Goal: Information Seeking & Learning: Get advice/opinions

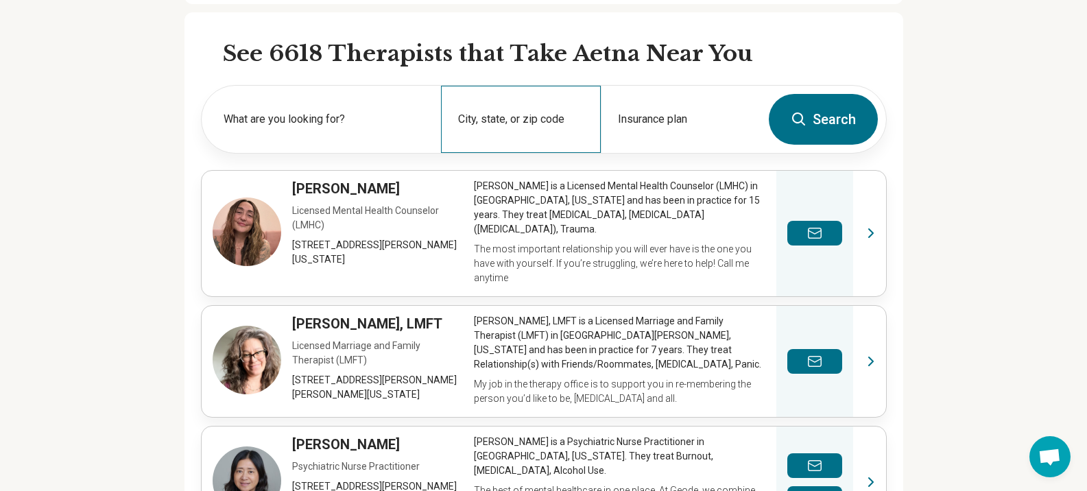
scroll to position [412, 0]
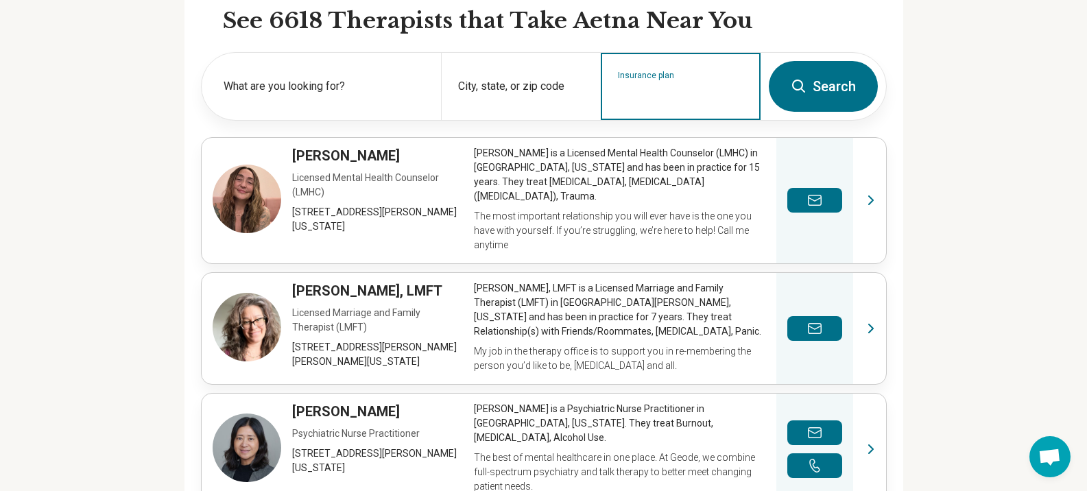
click at [640, 96] on input "Insurance plan" at bounding box center [681, 95] width 126 height 16
type input "**********"
click at [769, 61] on button "Search" at bounding box center [823, 86] width 109 height 51
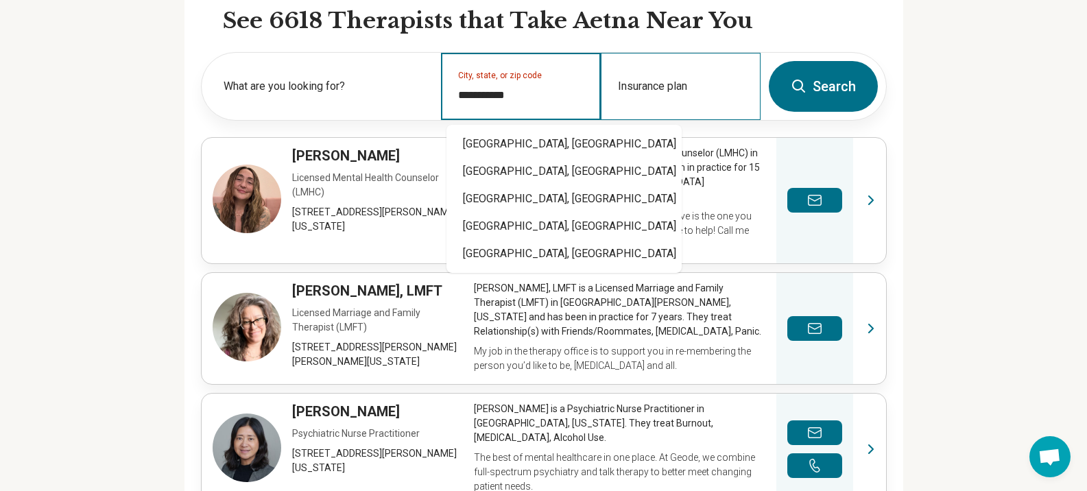
type input "**********"
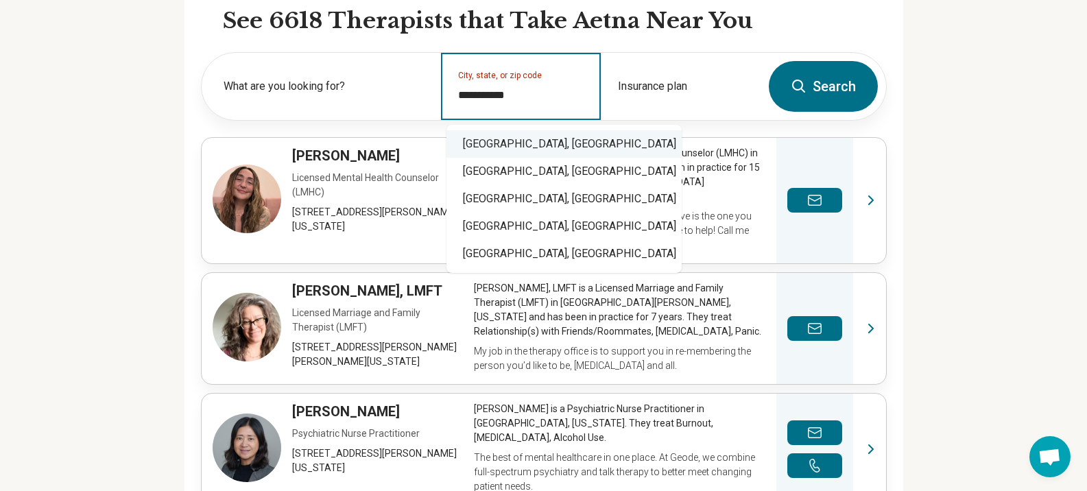
click at [503, 147] on div "Fayetteville, AR" at bounding box center [564, 143] width 235 height 27
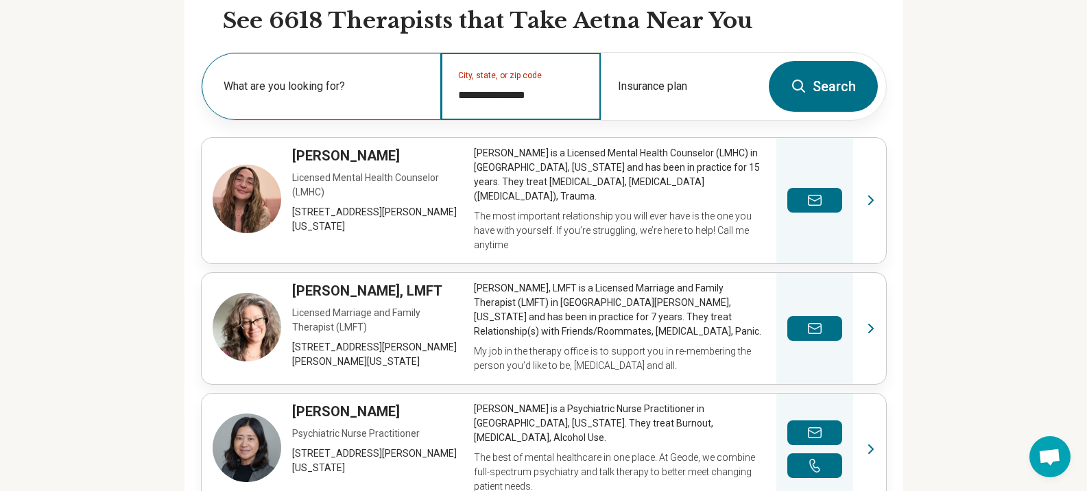
type input "**********"
click at [346, 88] on label "What are you looking for?" at bounding box center [324, 86] width 201 height 16
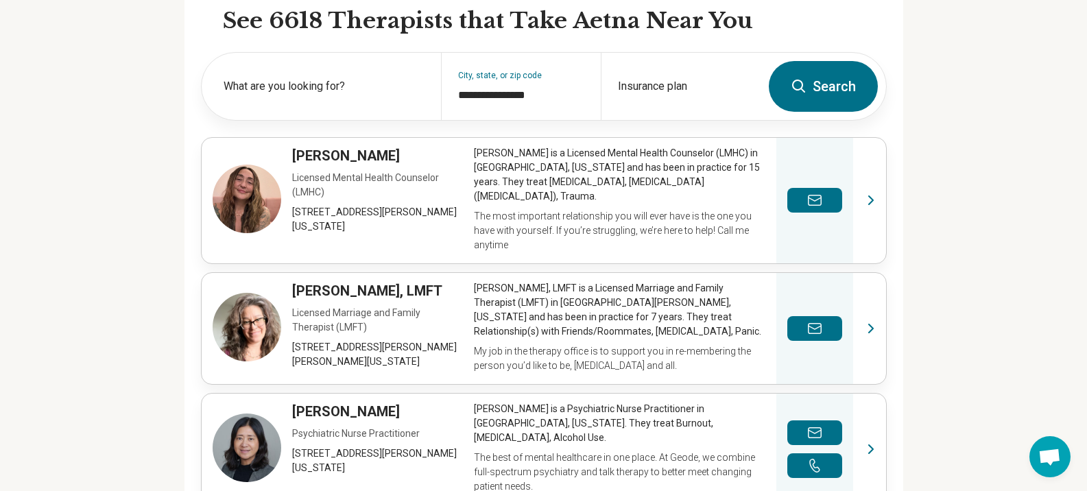
click at [820, 85] on button "Search" at bounding box center [823, 86] width 109 height 51
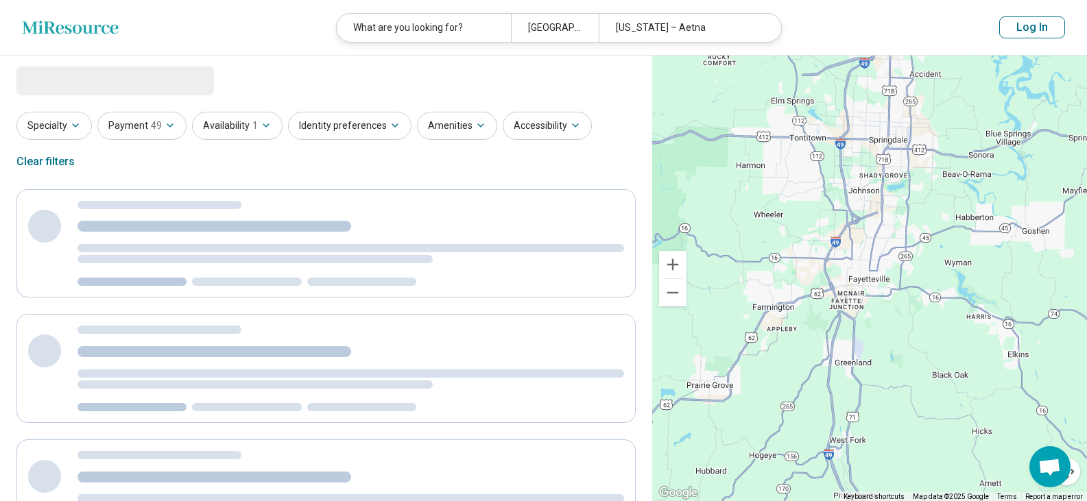
select select "***"
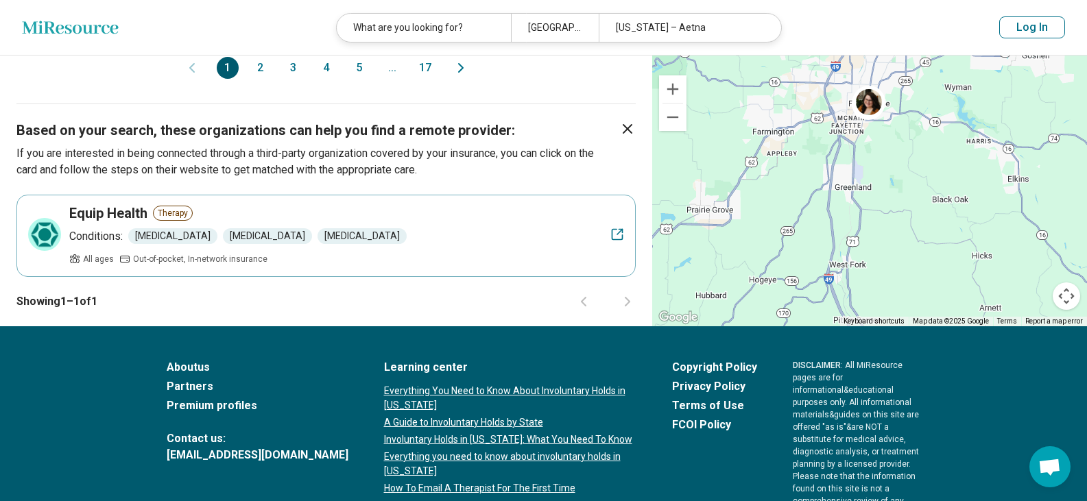
scroll to position [1646, 0]
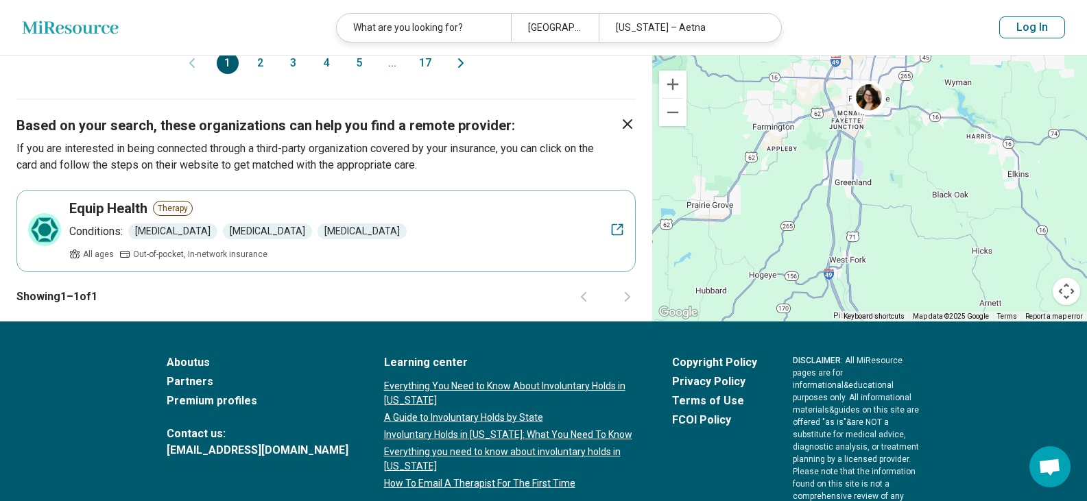
click at [262, 60] on button "2" at bounding box center [261, 63] width 22 height 22
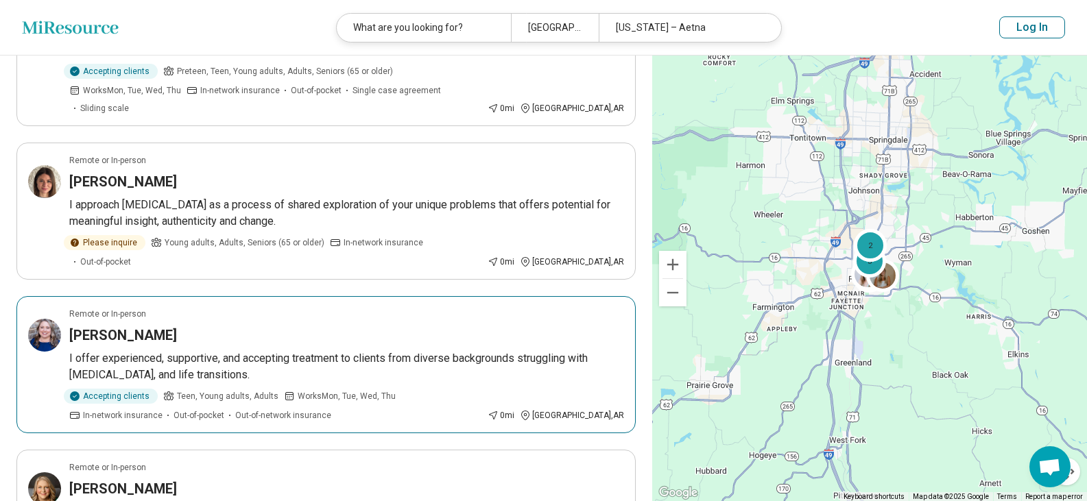
scroll to position [480, 0]
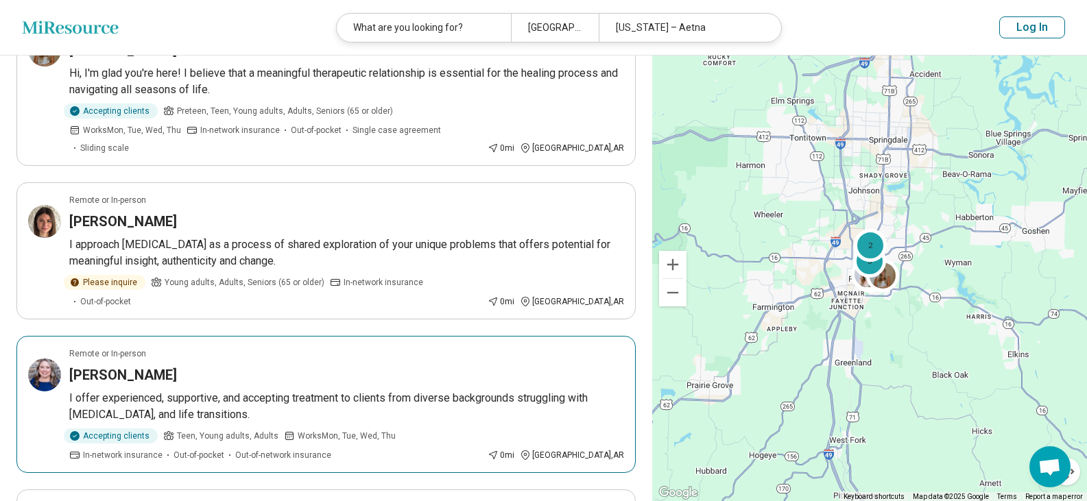
click at [111, 366] on h3 "[PERSON_NAME]" at bounding box center [123, 375] width 108 height 19
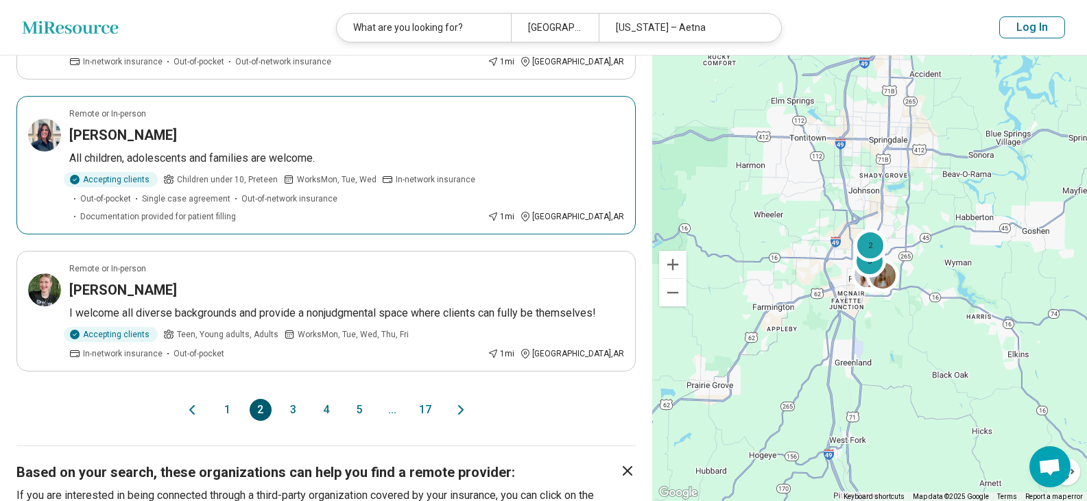
scroll to position [1509, 0]
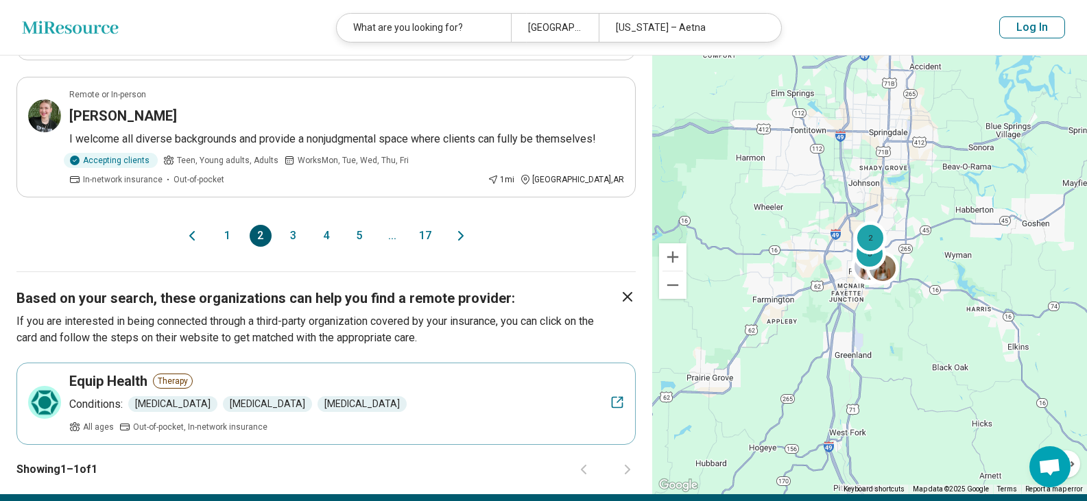
click at [292, 225] on button "3" at bounding box center [294, 236] width 22 height 22
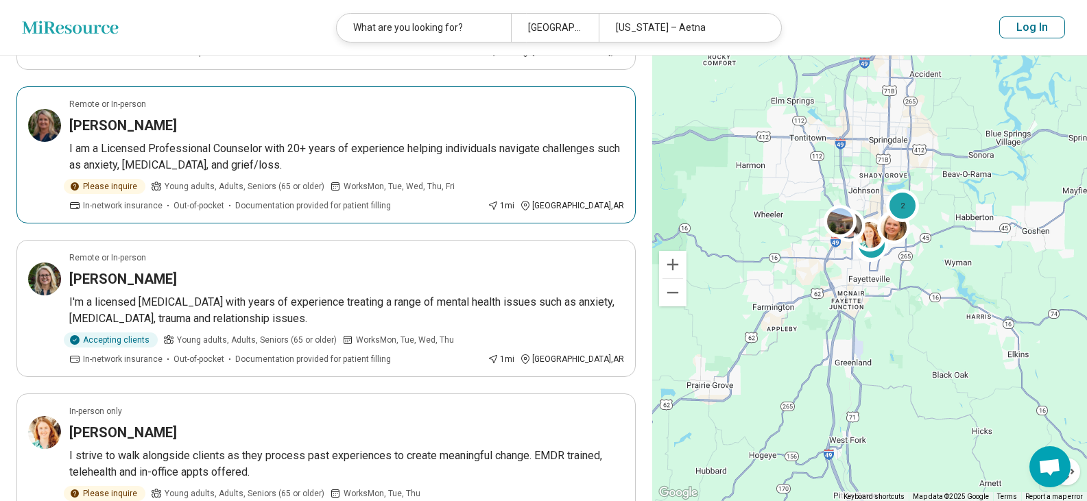
scroll to position [412, 0]
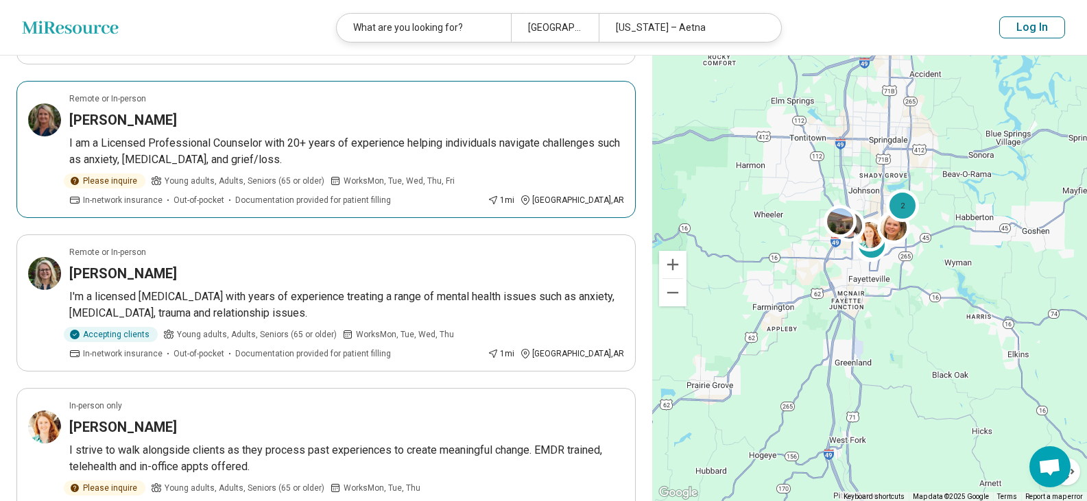
click at [110, 120] on h3 "Danette Horne" at bounding box center [123, 119] width 108 height 19
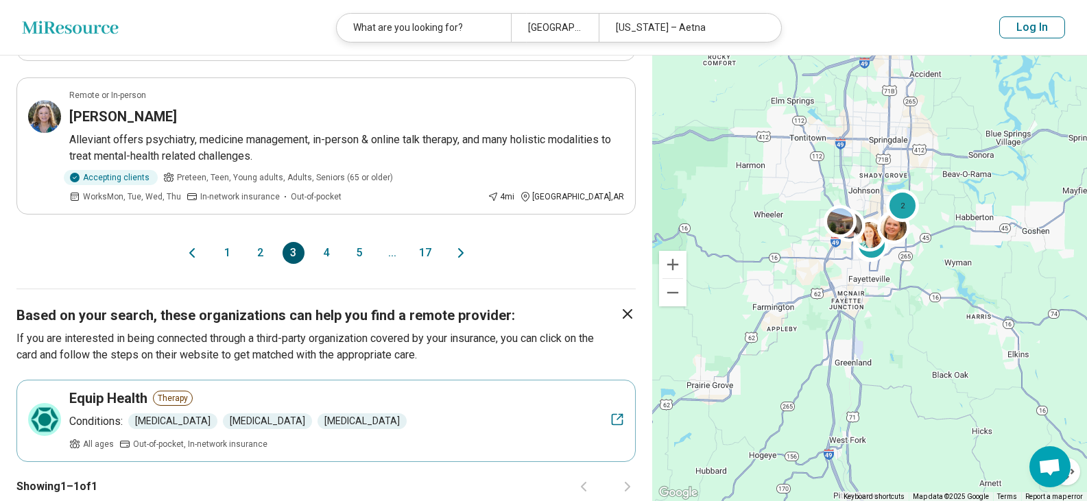
scroll to position [1440, 0]
click at [328, 253] on button "4" at bounding box center [327, 252] width 22 height 22
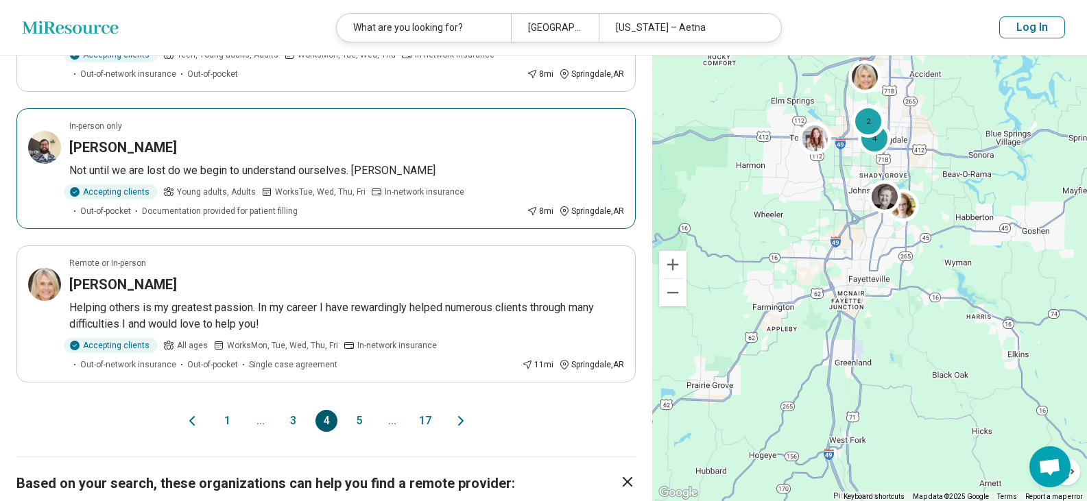
scroll to position [1372, 0]
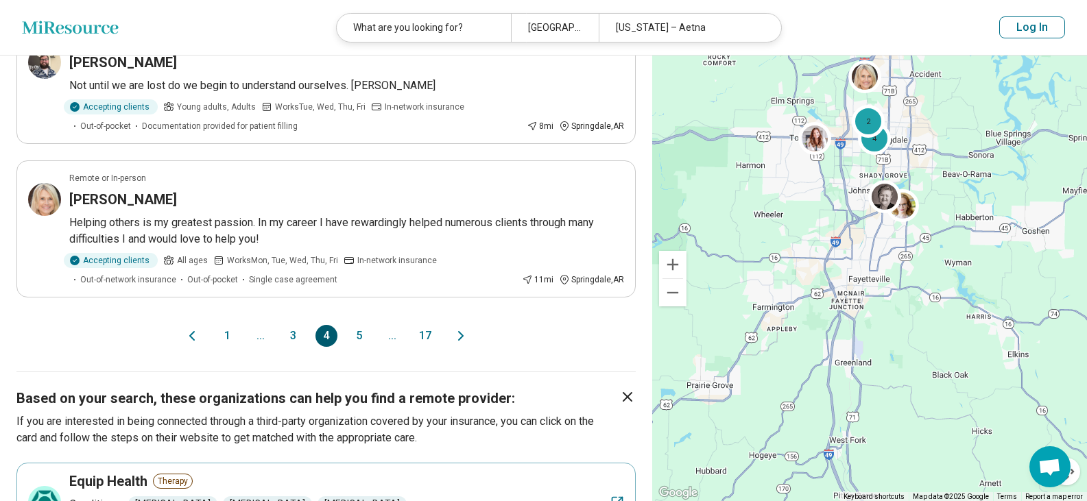
click at [359, 325] on button "5" at bounding box center [359, 336] width 22 height 22
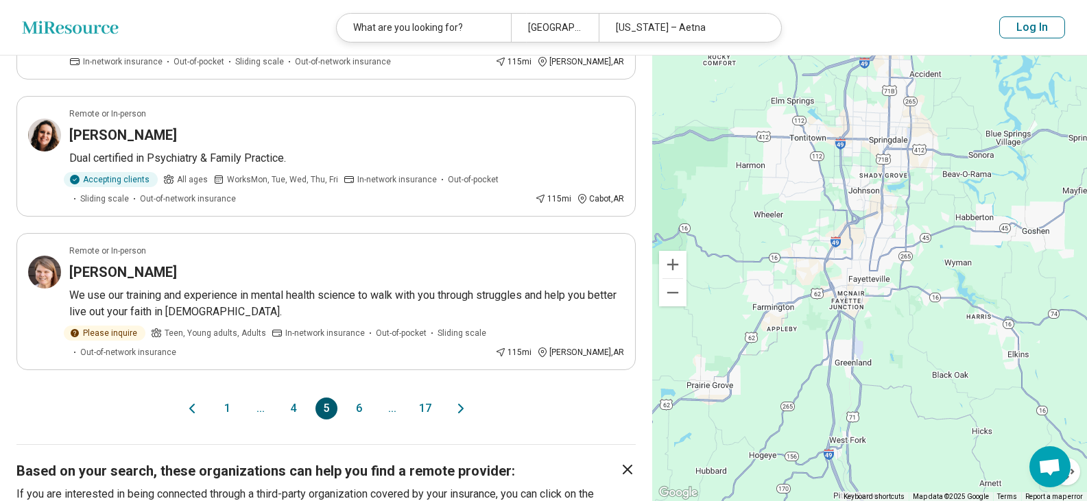
click at [361, 398] on button "6" at bounding box center [359, 409] width 22 height 22
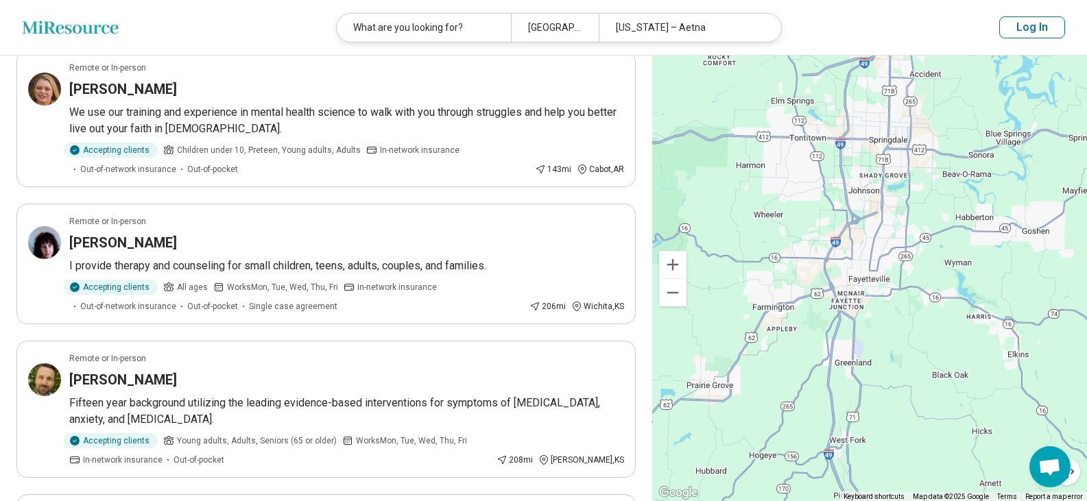
scroll to position [823, 0]
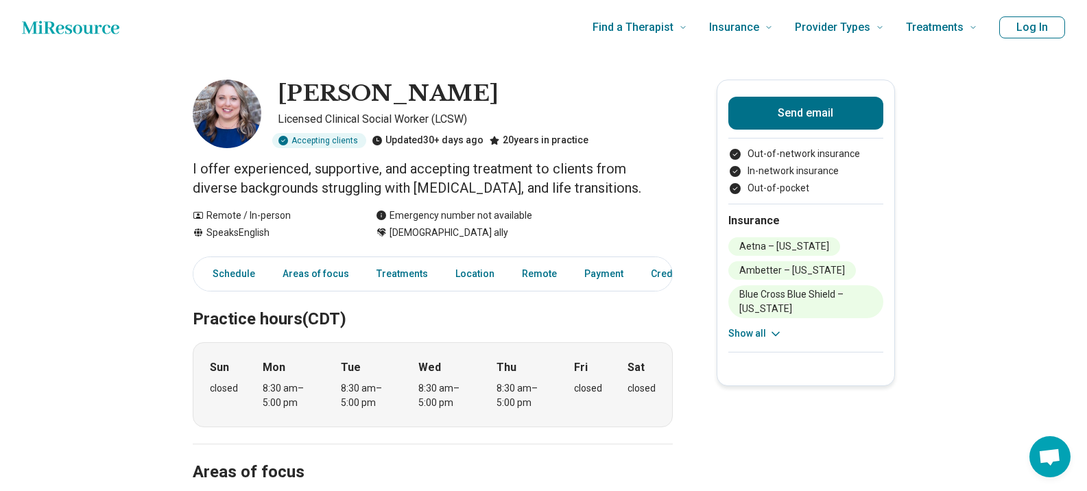
scroll to position [69, 0]
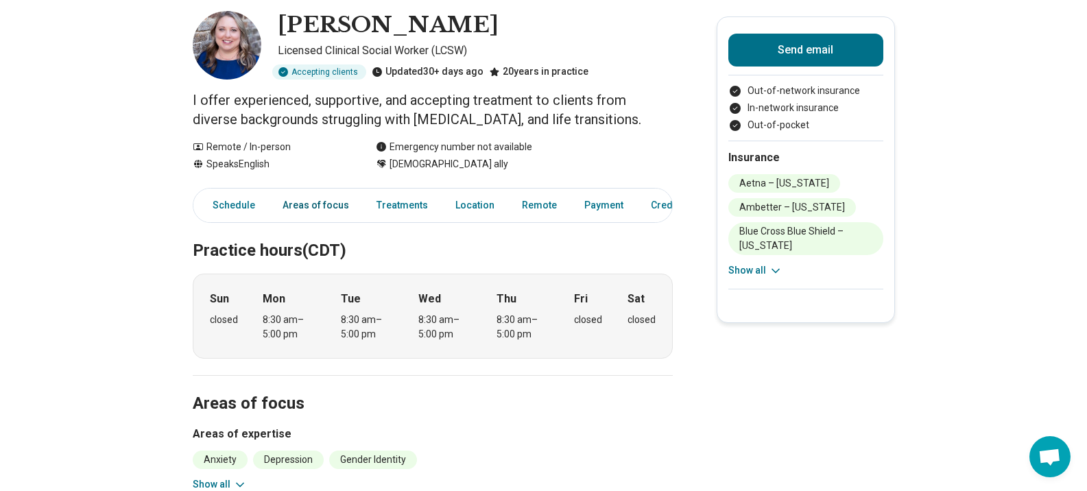
click at [329, 204] on link "Areas of focus" at bounding box center [315, 205] width 83 height 28
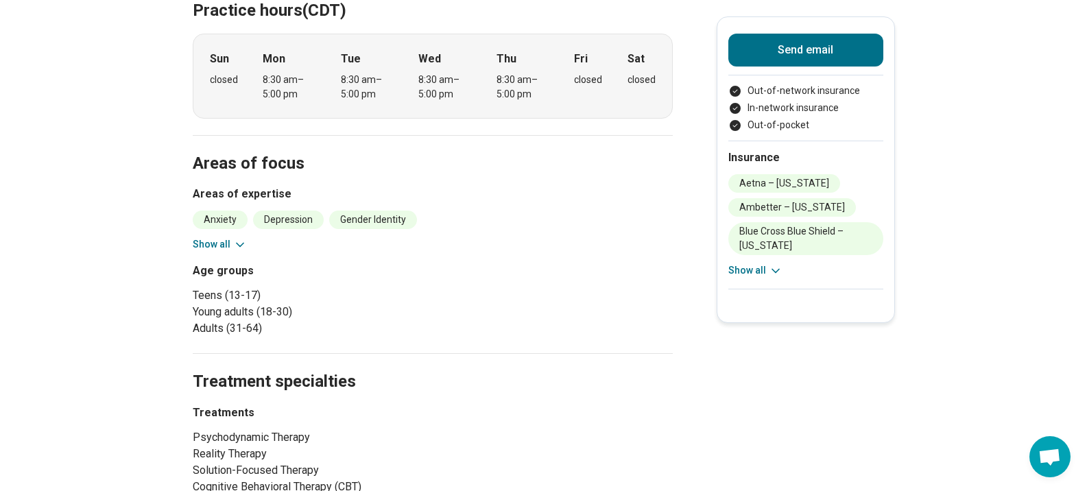
scroll to position [343, 0]
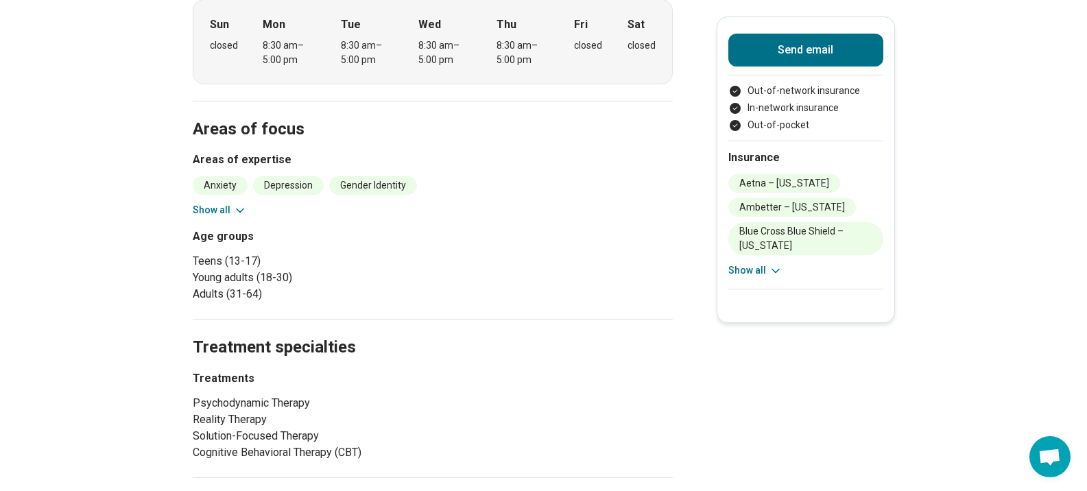
click at [217, 209] on button "Show all" at bounding box center [220, 210] width 54 height 14
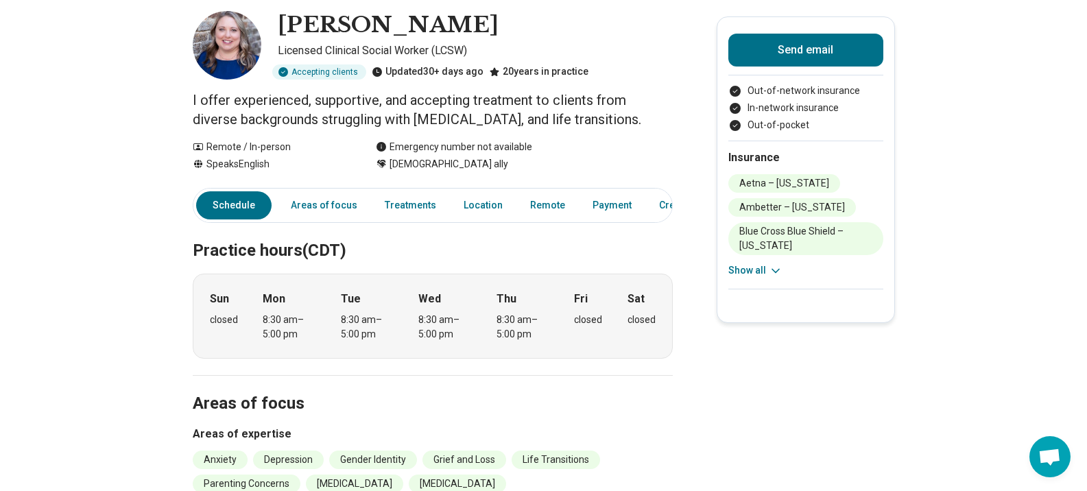
scroll to position [0, 0]
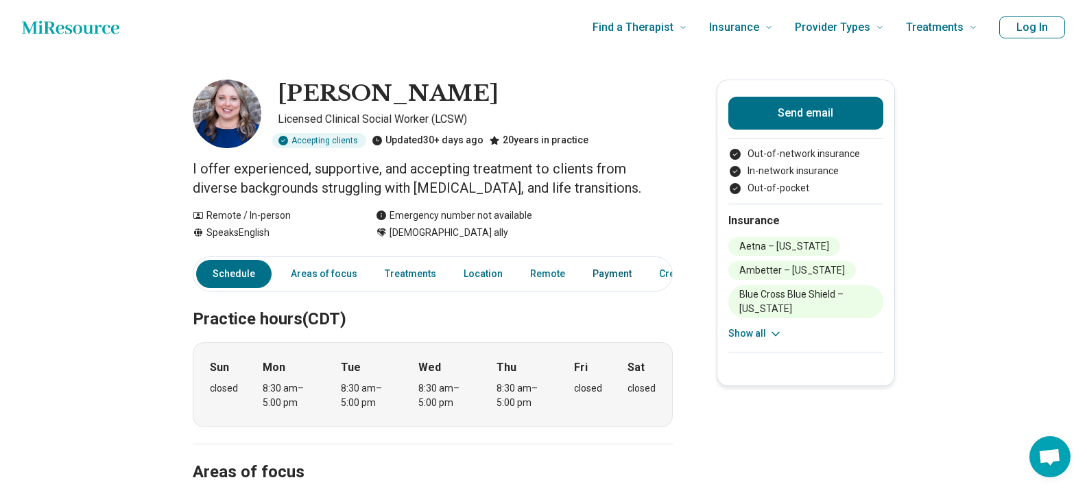
click at [594, 272] on link "Payment" at bounding box center [612, 274] width 56 height 28
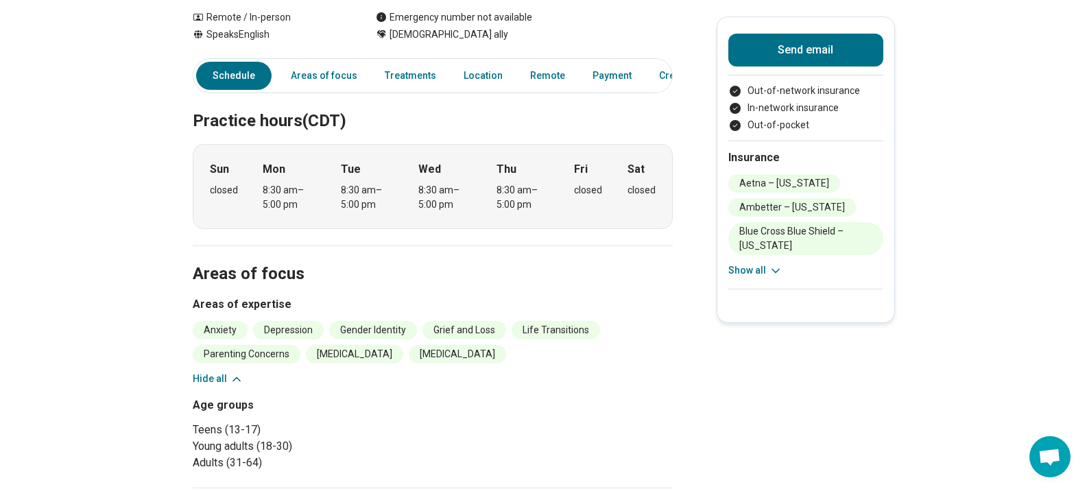
scroll to position [167, 0]
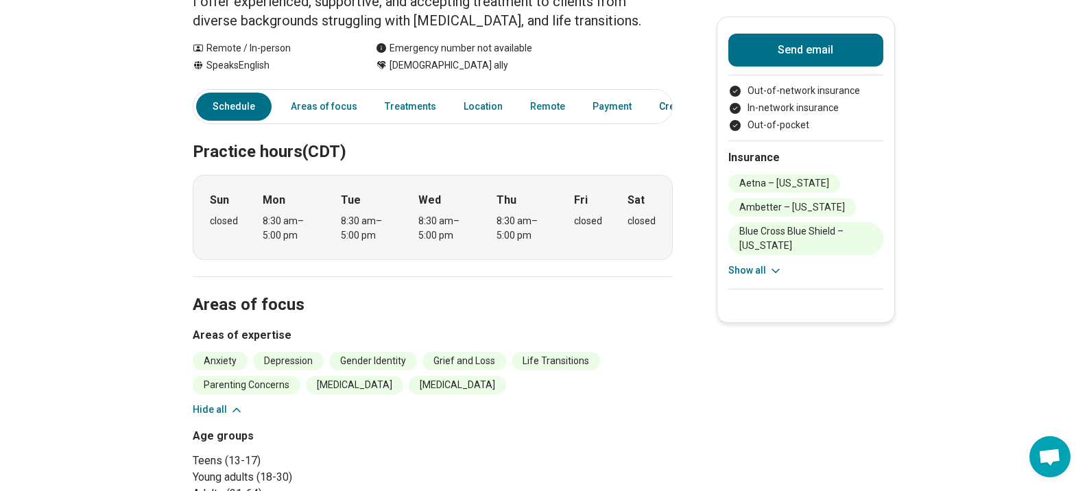
click at [663, 106] on link "Credentials" at bounding box center [685, 107] width 69 height 28
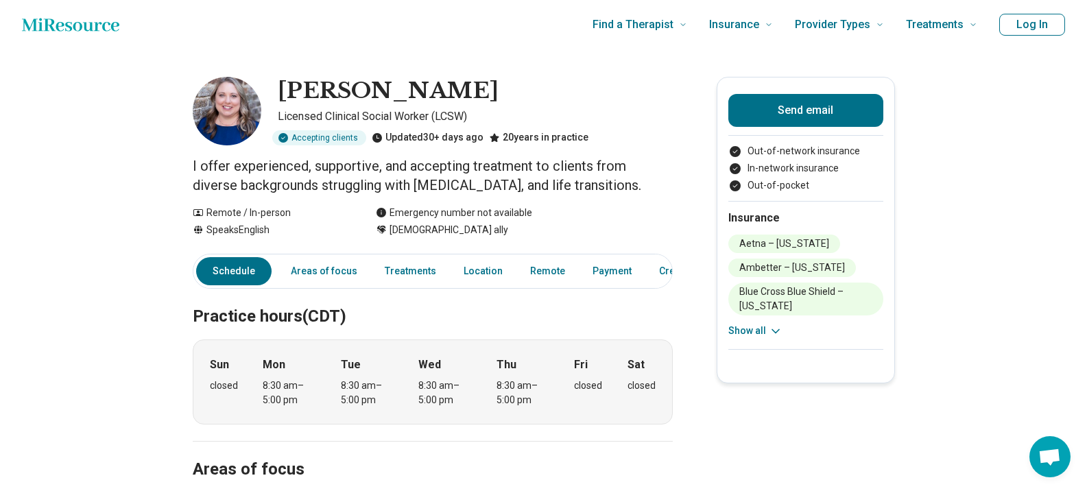
scroll to position [0, 0]
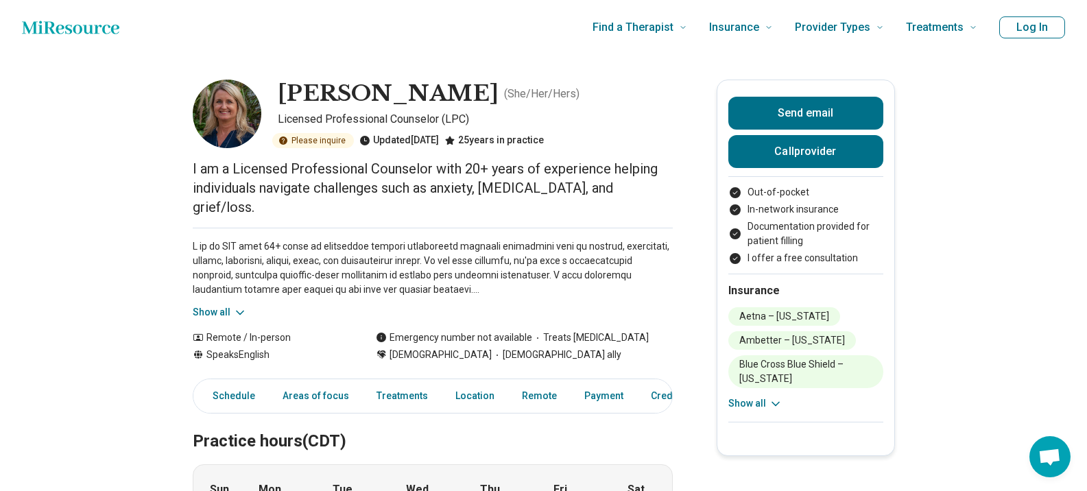
click at [219, 305] on button "Show all" at bounding box center [220, 312] width 54 height 14
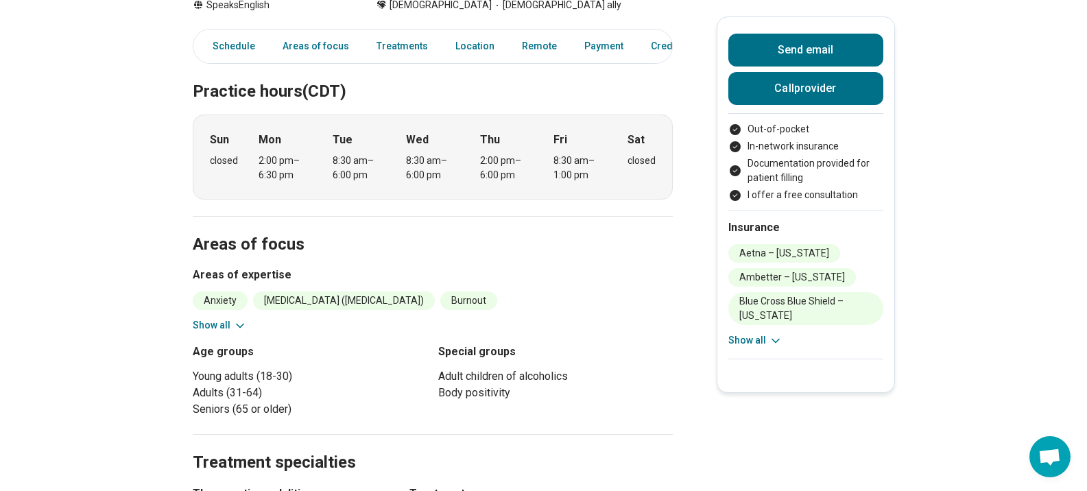
scroll to position [480, 0]
click at [204, 318] on button "Show all" at bounding box center [220, 325] width 54 height 14
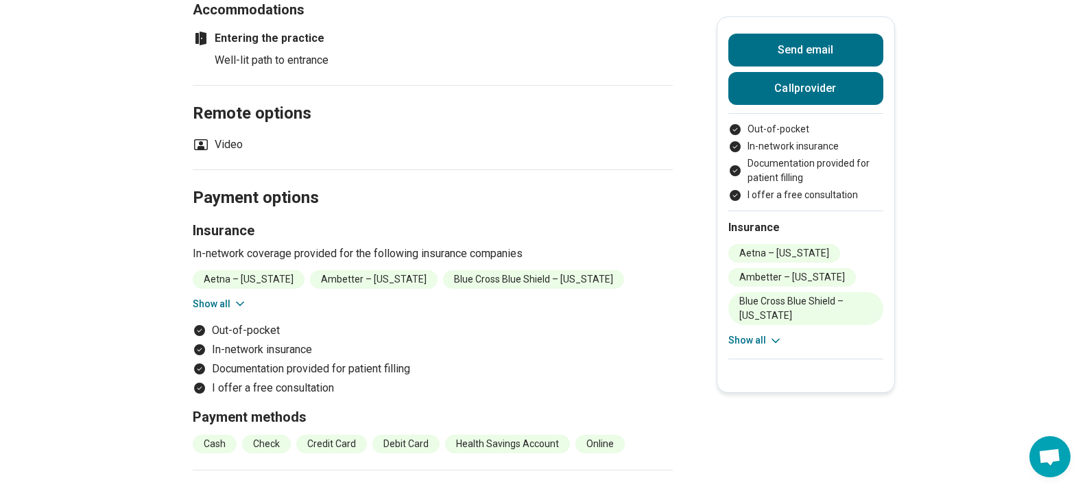
scroll to position [1440, 0]
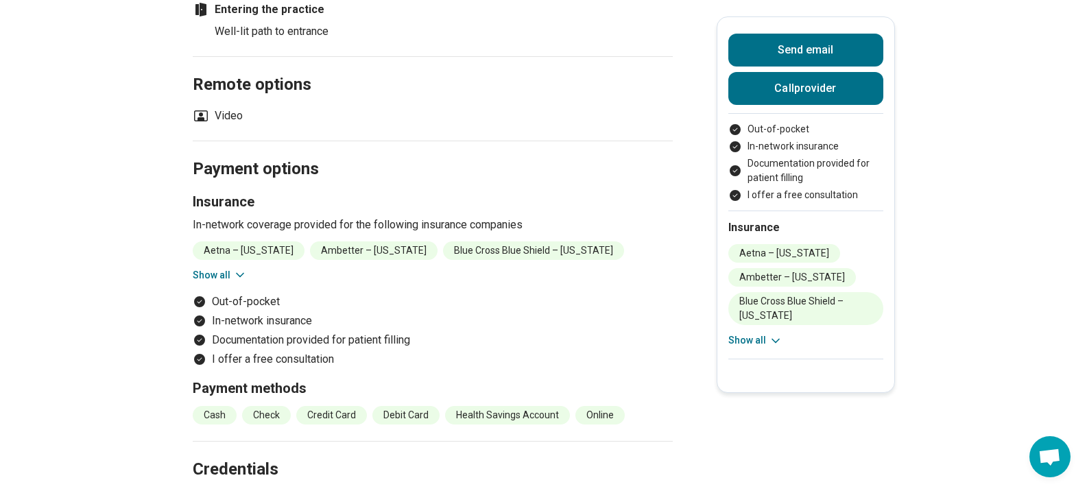
click at [219, 268] on button "Show all" at bounding box center [220, 275] width 54 height 14
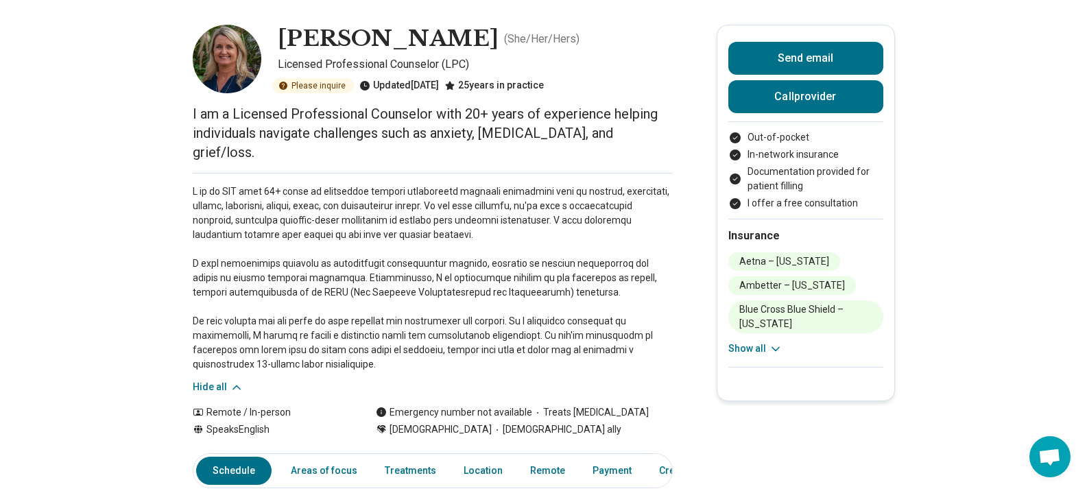
scroll to position [0, 0]
